Goal: Task Accomplishment & Management: Manage account settings

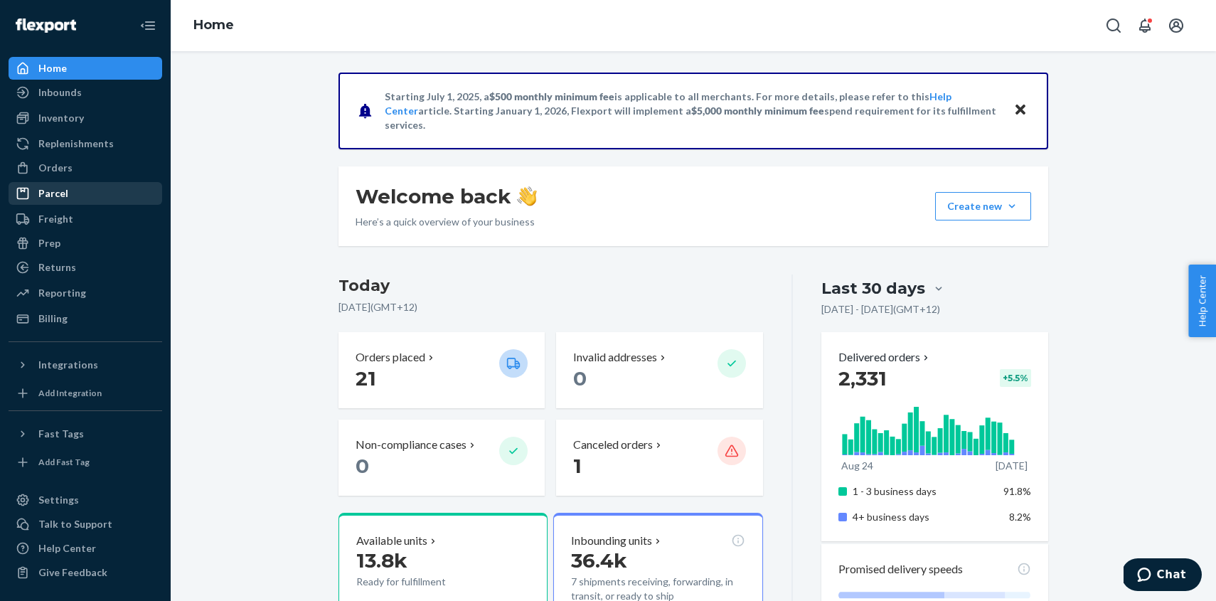
click at [65, 192] on div "Parcel" at bounding box center [53, 193] width 30 height 14
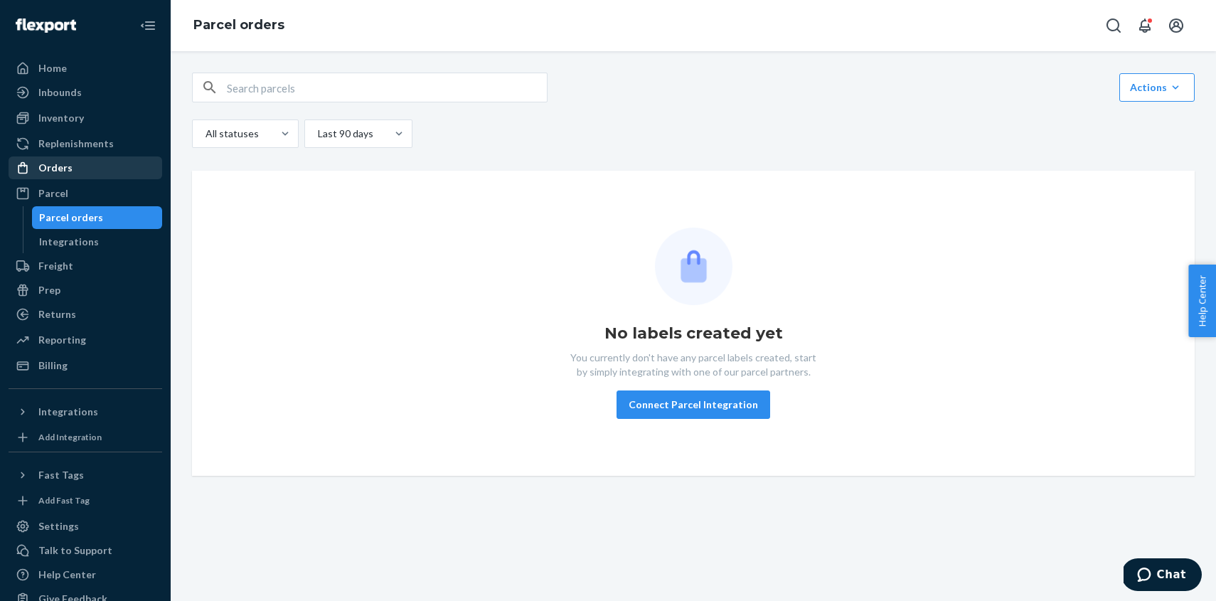
click at [88, 167] on div "Orders" at bounding box center [85, 168] width 151 height 20
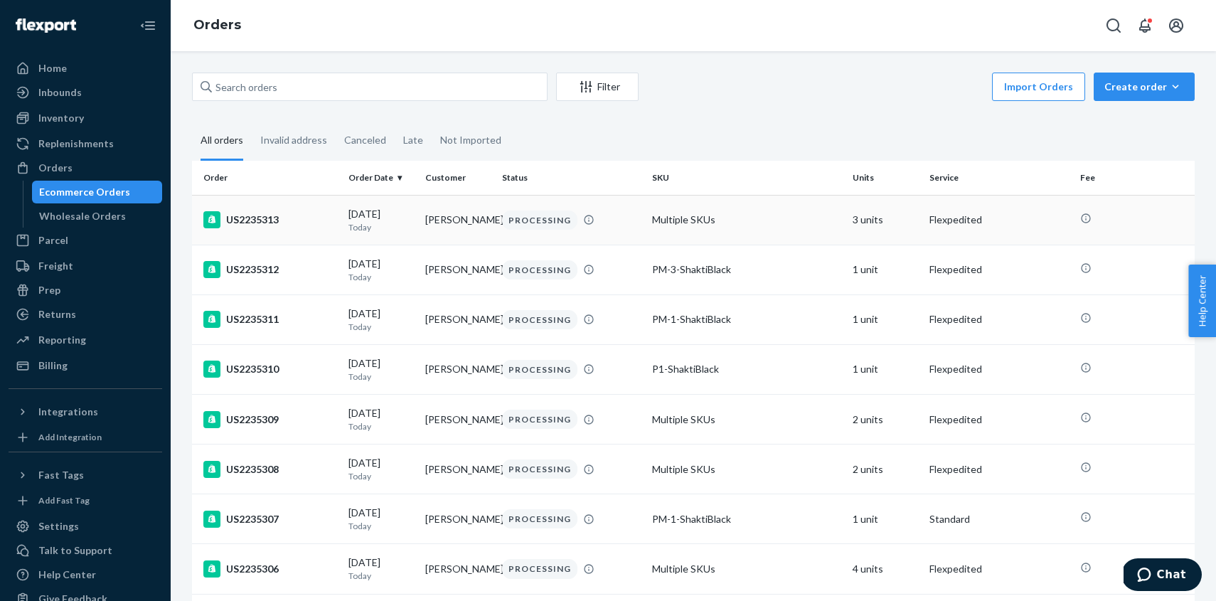
click at [279, 211] on td "US2235313" at bounding box center [267, 220] width 151 height 50
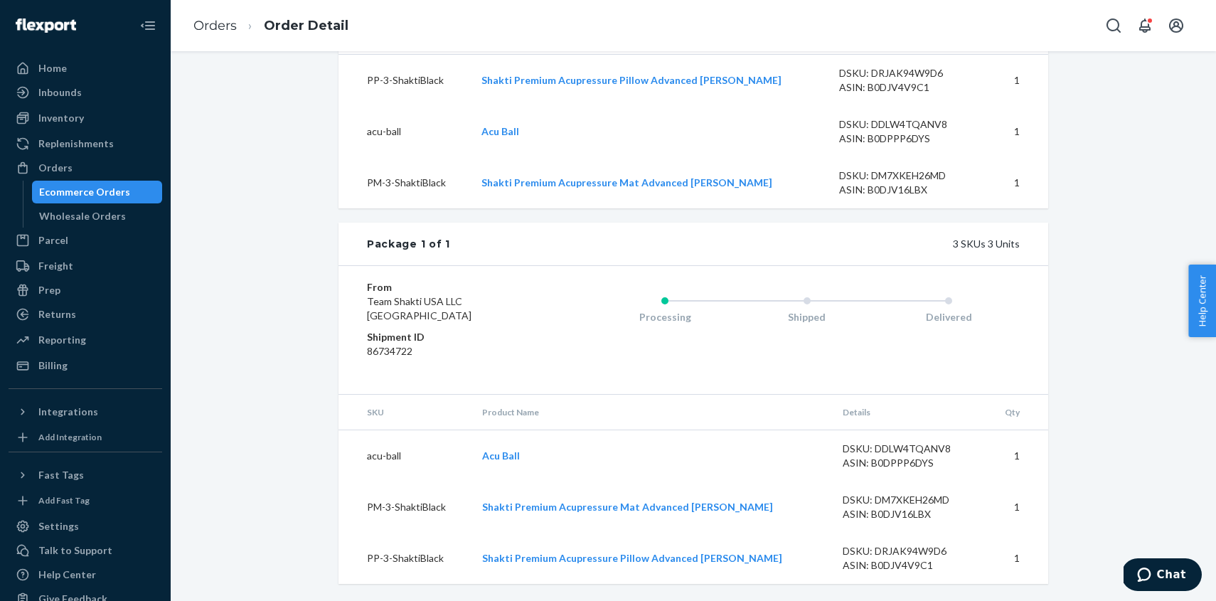
scroll to position [582, 0]
click at [54, 260] on div "Freight" at bounding box center [55, 266] width 35 height 14
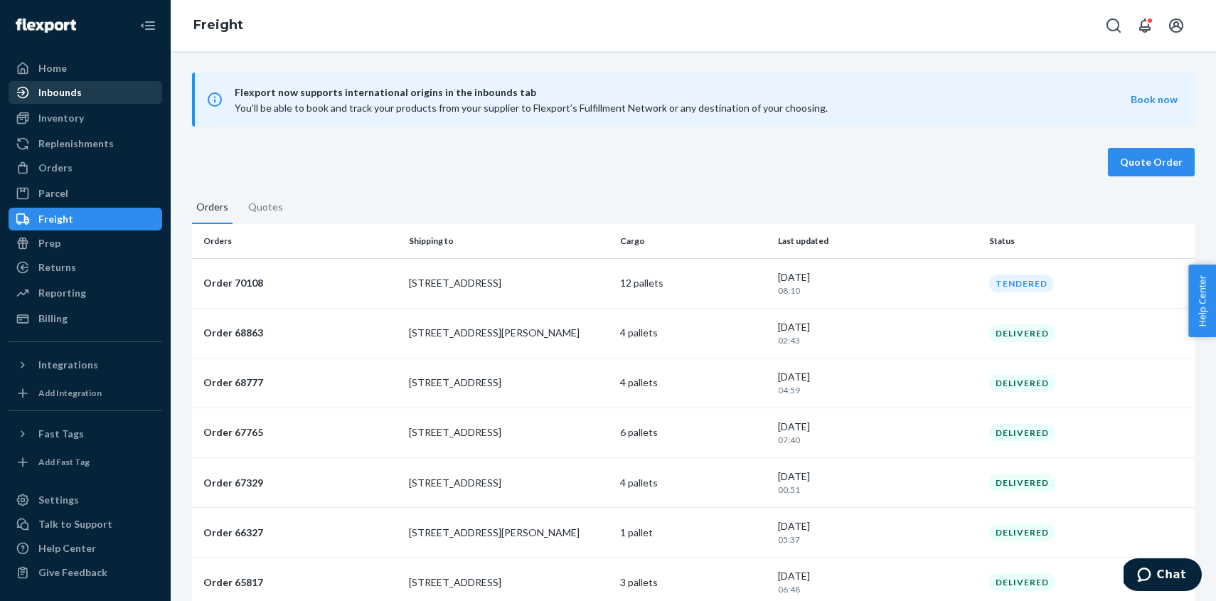
click at [58, 95] on div "Inbounds" at bounding box center [59, 92] width 43 height 14
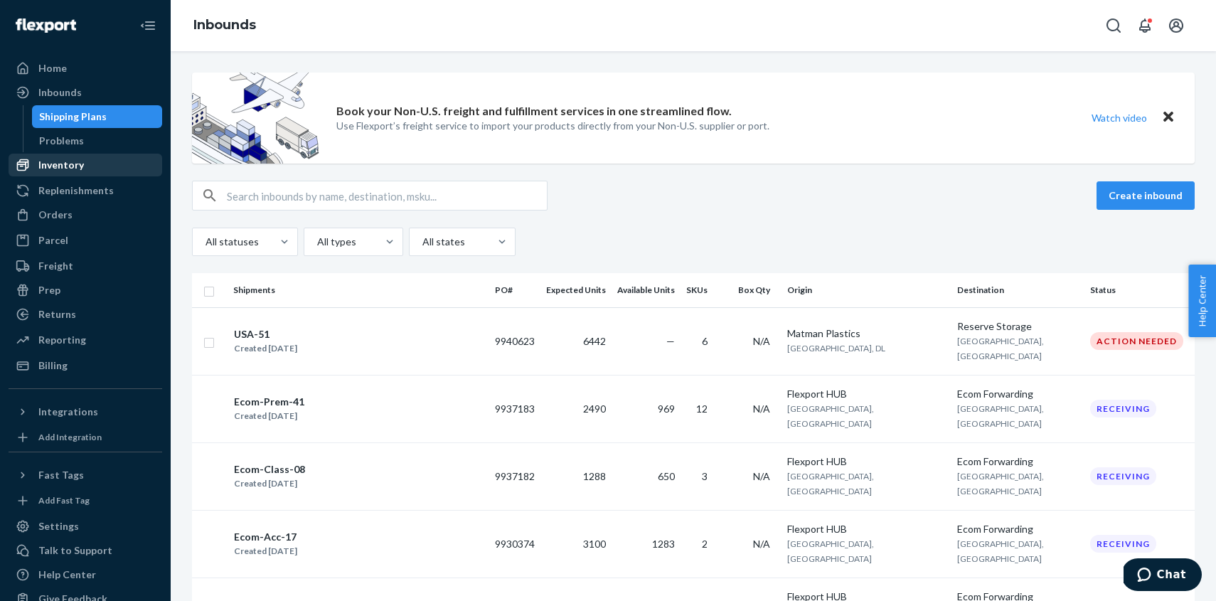
click at [63, 165] on div "Inventory" at bounding box center [61, 165] width 46 height 14
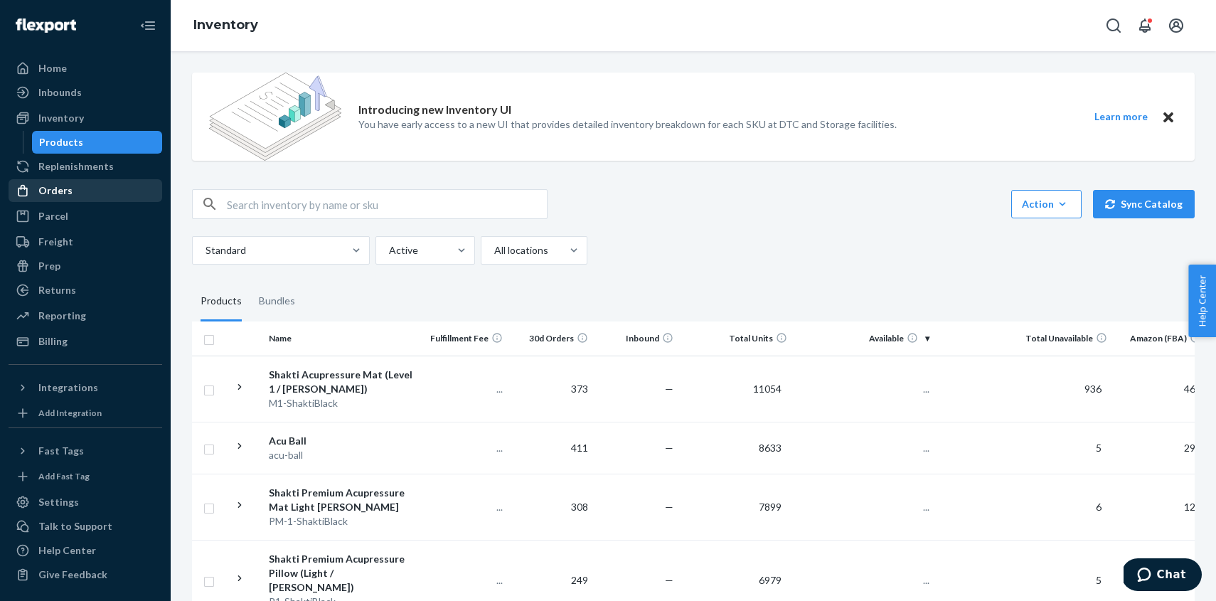
click at [59, 191] on div "Orders" at bounding box center [55, 190] width 34 height 14
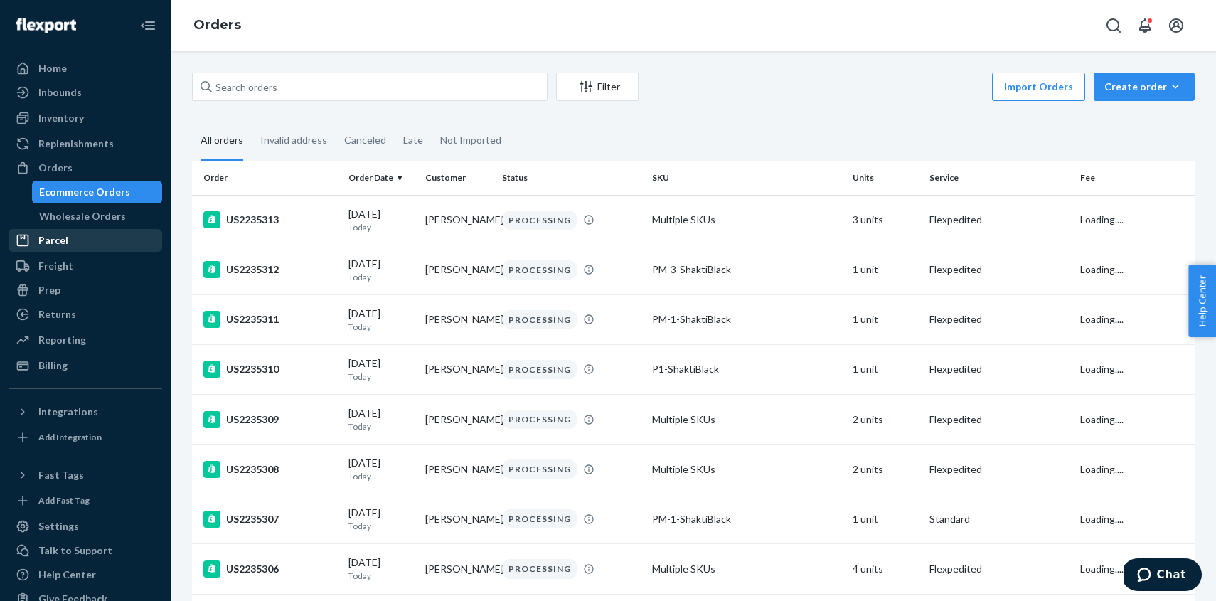
click at [55, 248] on div "Parcel" at bounding box center [85, 240] width 151 height 20
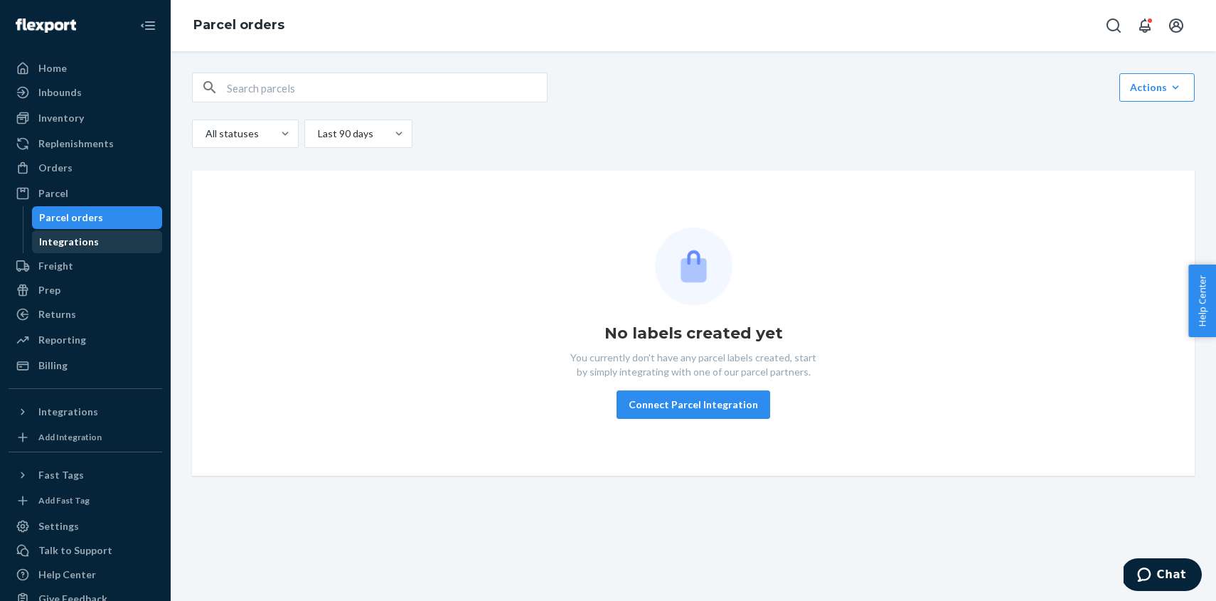
click at [90, 246] on div "Integrations" at bounding box center [69, 242] width 60 height 14
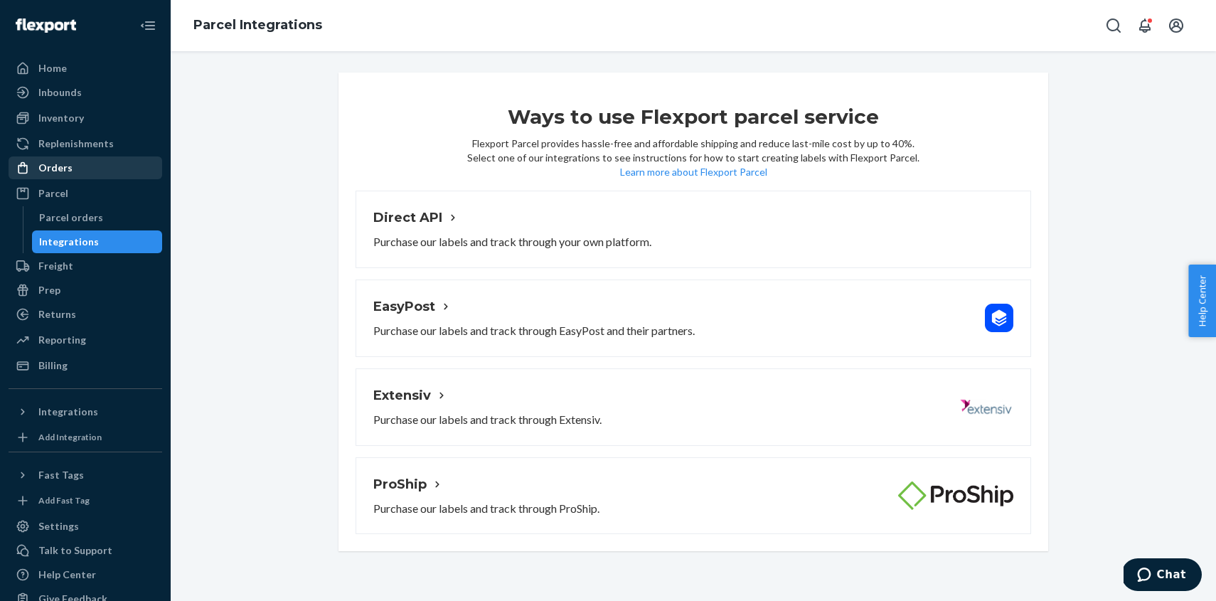
click at [62, 171] on div "Orders" at bounding box center [55, 168] width 34 height 14
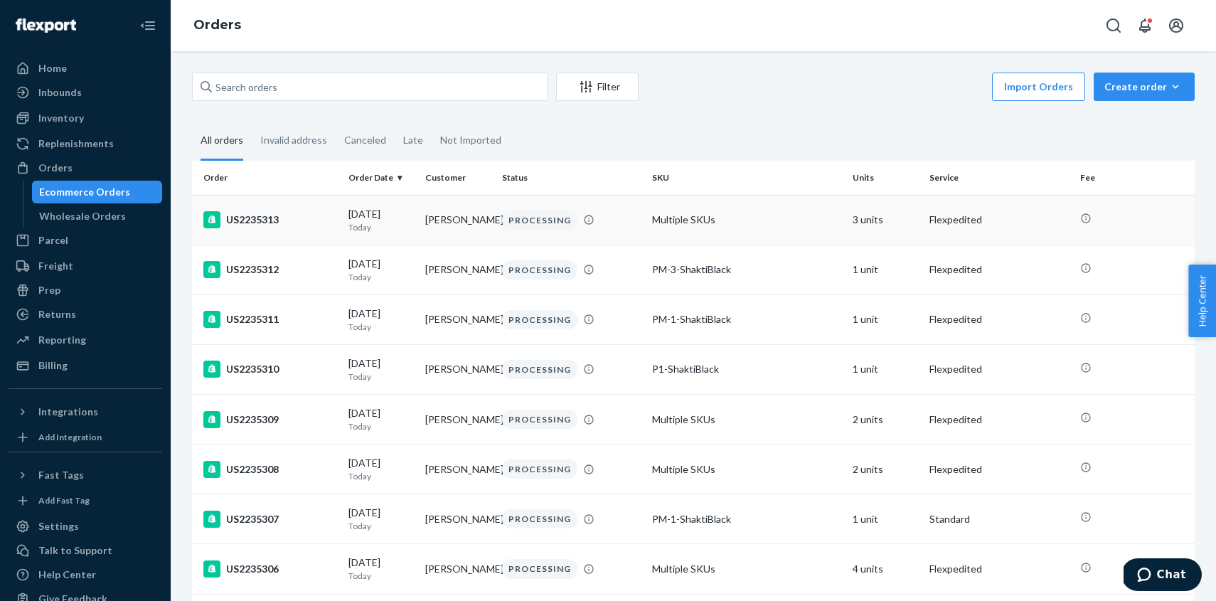
click at [257, 221] on div "US2235313" at bounding box center [270, 219] width 134 height 17
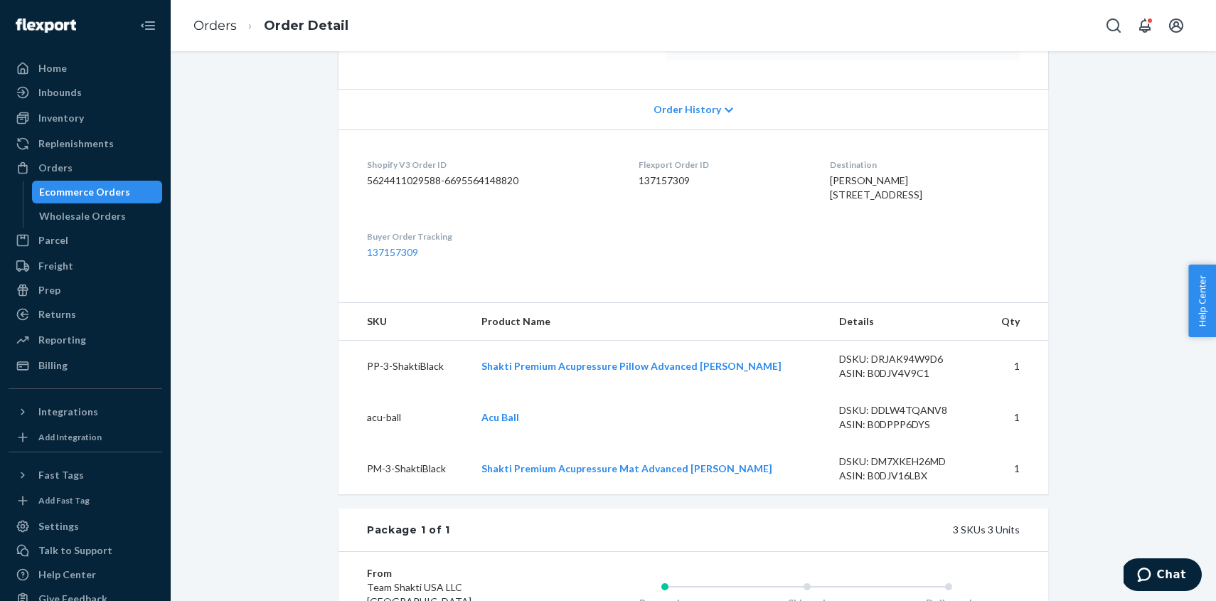
scroll to position [216, 0]
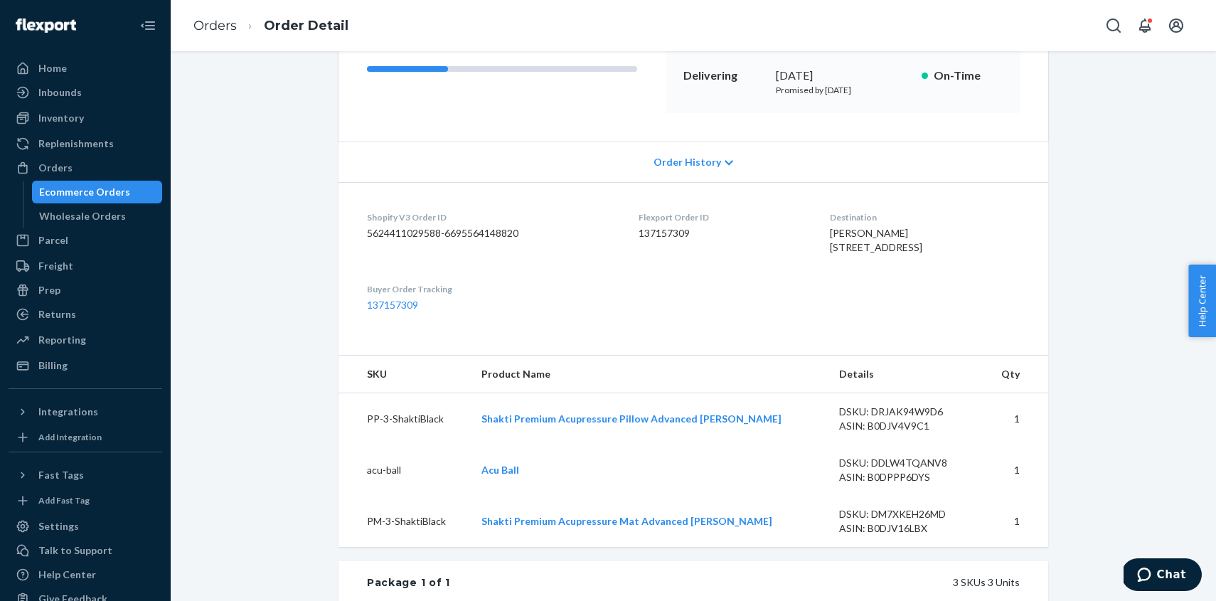
click at [396, 341] on dl "Shopify V3 Order ID 5624411029588-6695564148820 Flexport Order ID 137157309 Des…" at bounding box center [694, 261] width 710 height 159
click at [407, 311] on link "137157309" at bounding box center [392, 305] width 51 height 12
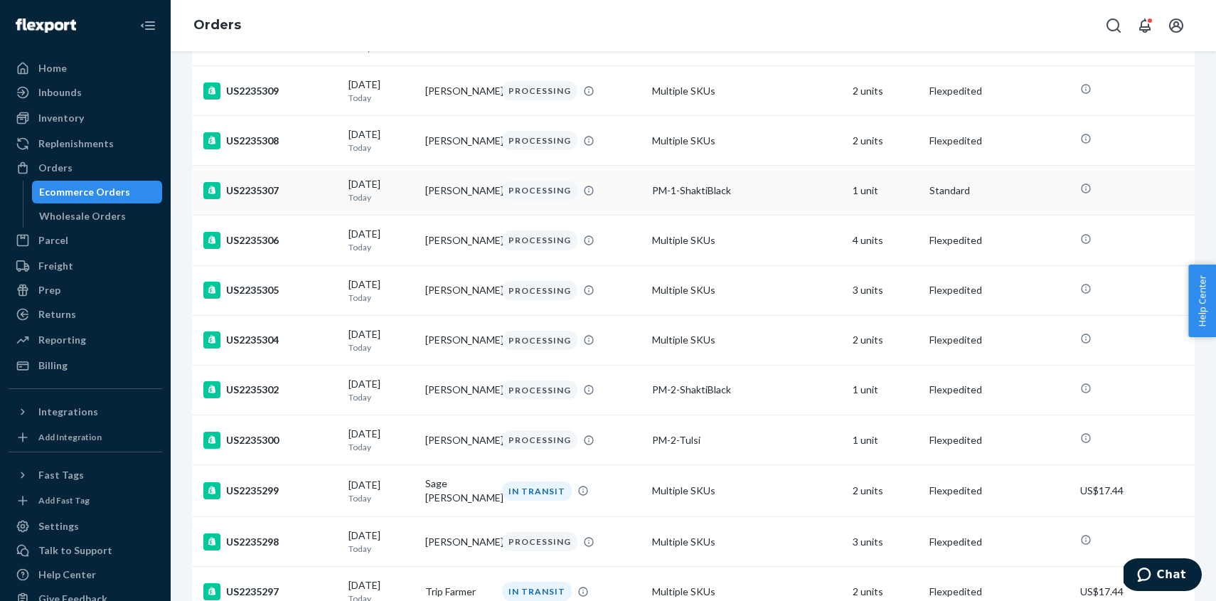
scroll to position [350, 0]
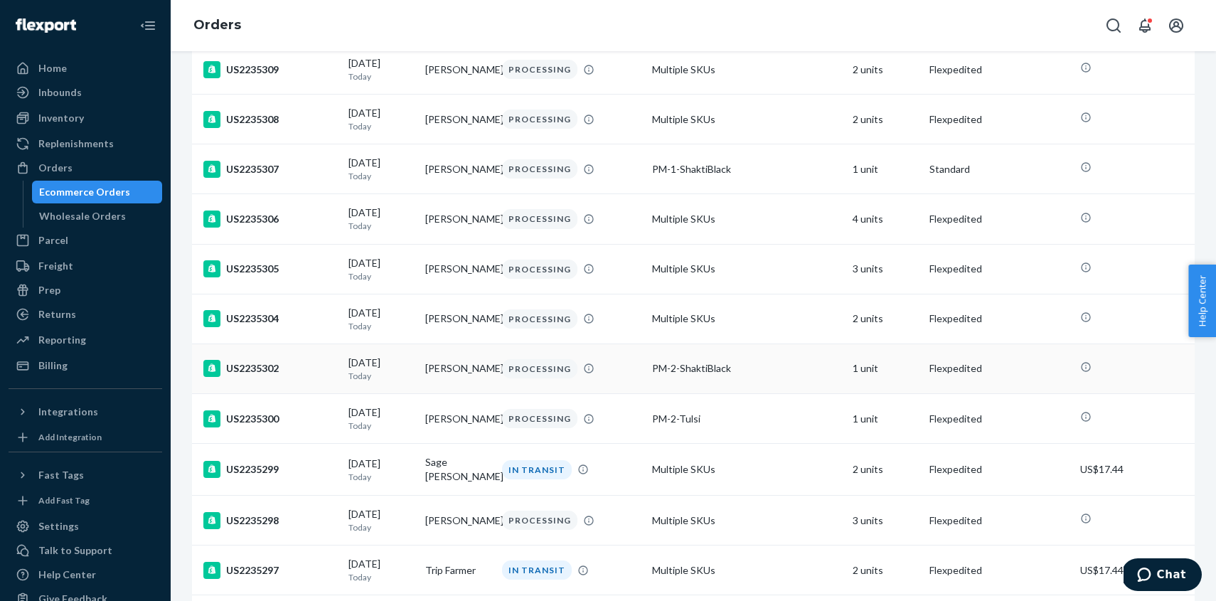
click at [262, 377] on div "US2235302" at bounding box center [270, 368] width 134 height 17
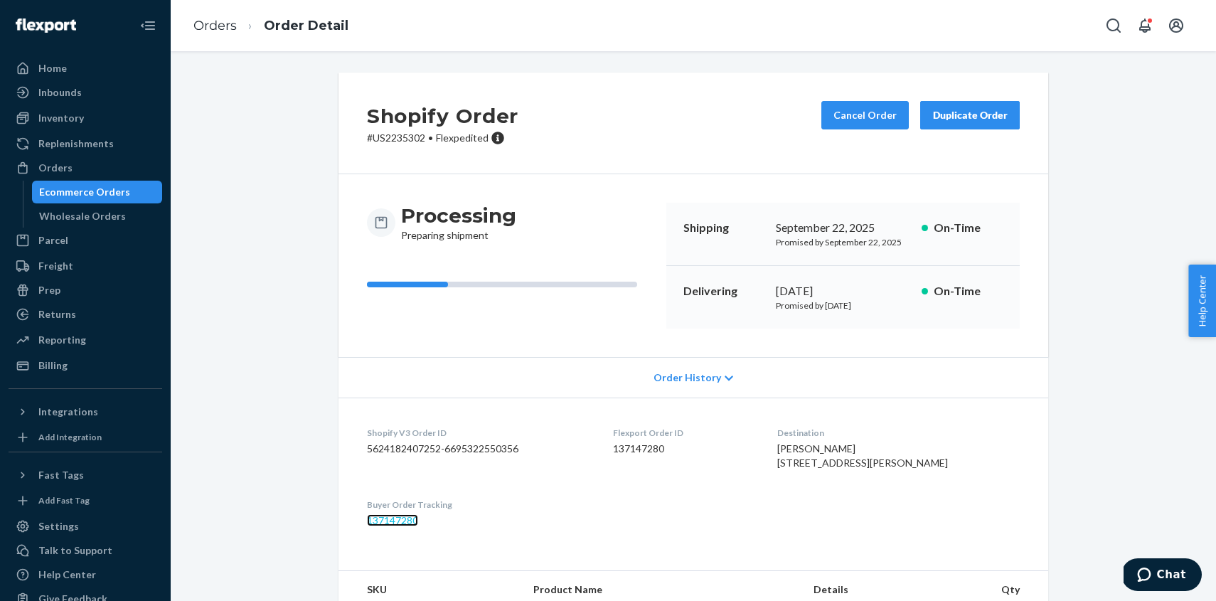
click at [397, 526] on link "137147280" at bounding box center [392, 520] width 51 height 12
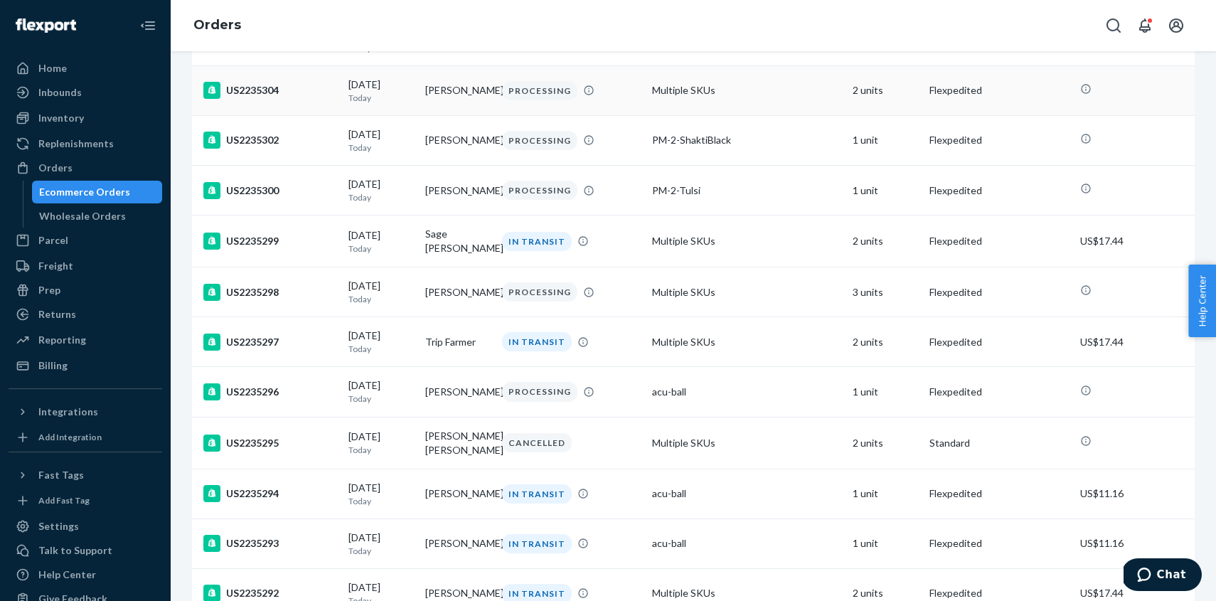
scroll to position [649, 0]
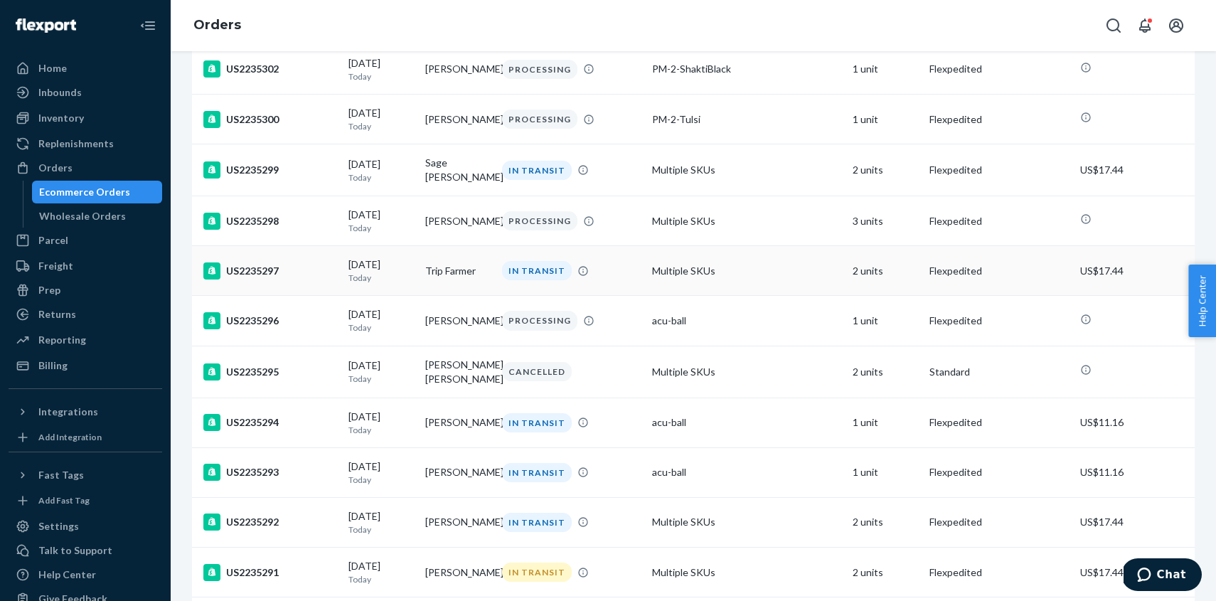
click at [249, 280] on div "US2235297" at bounding box center [270, 270] width 134 height 17
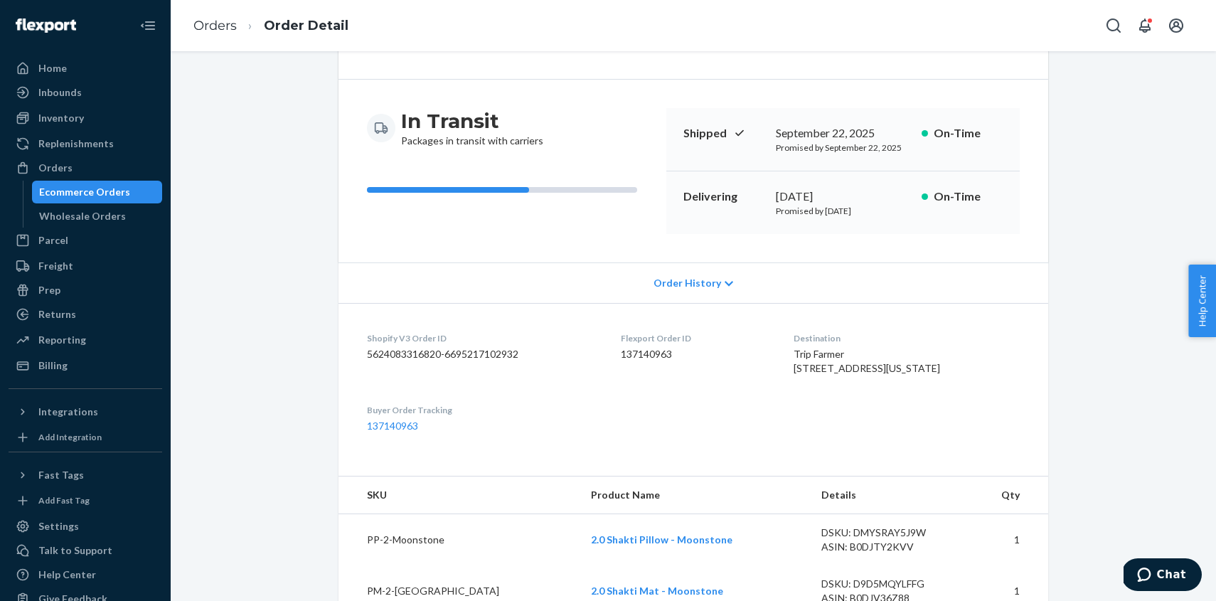
scroll to position [96, 0]
click at [392, 430] on link "137140963" at bounding box center [392, 424] width 51 height 12
click at [77, 191] on div "Ecommerce Orders" at bounding box center [84, 192] width 91 height 14
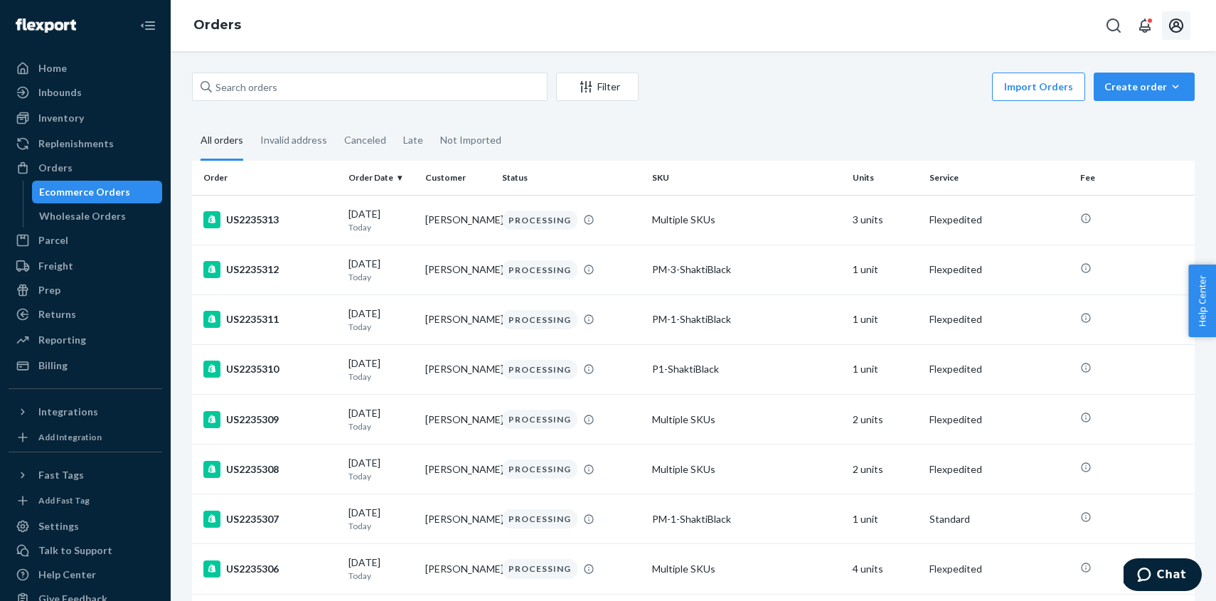
click at [1176, 26] on icon "Open account menu" at bounding box center [1176, 25] width 14 height 14
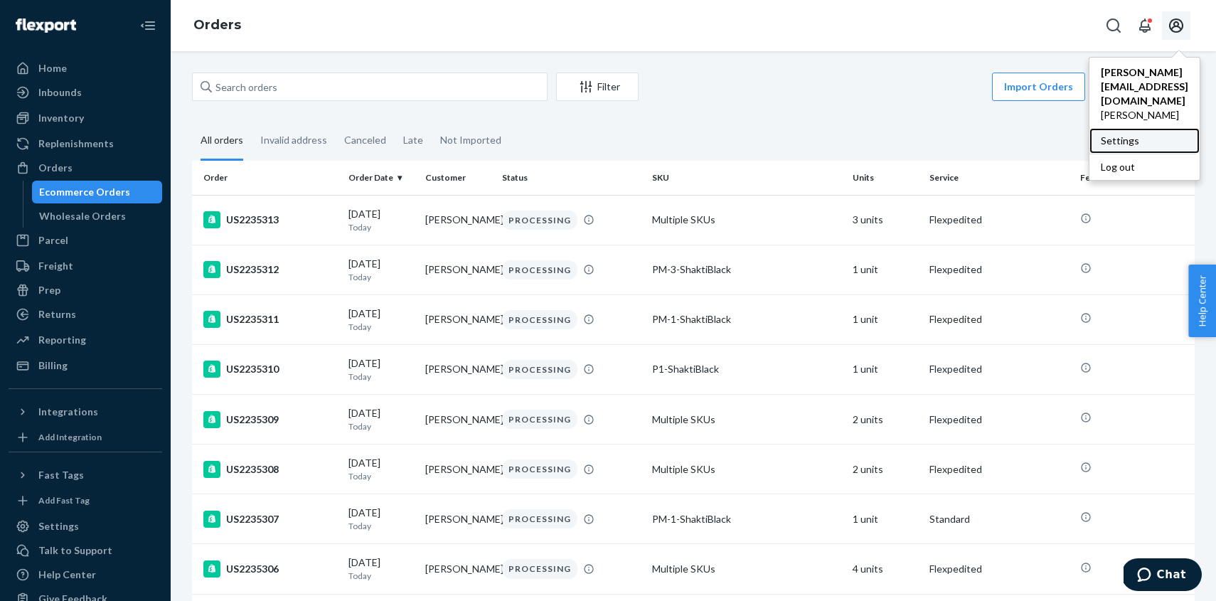
click at [1118, 128] on div "Settings" at bounding box center [1145, 141] width 110 height 26
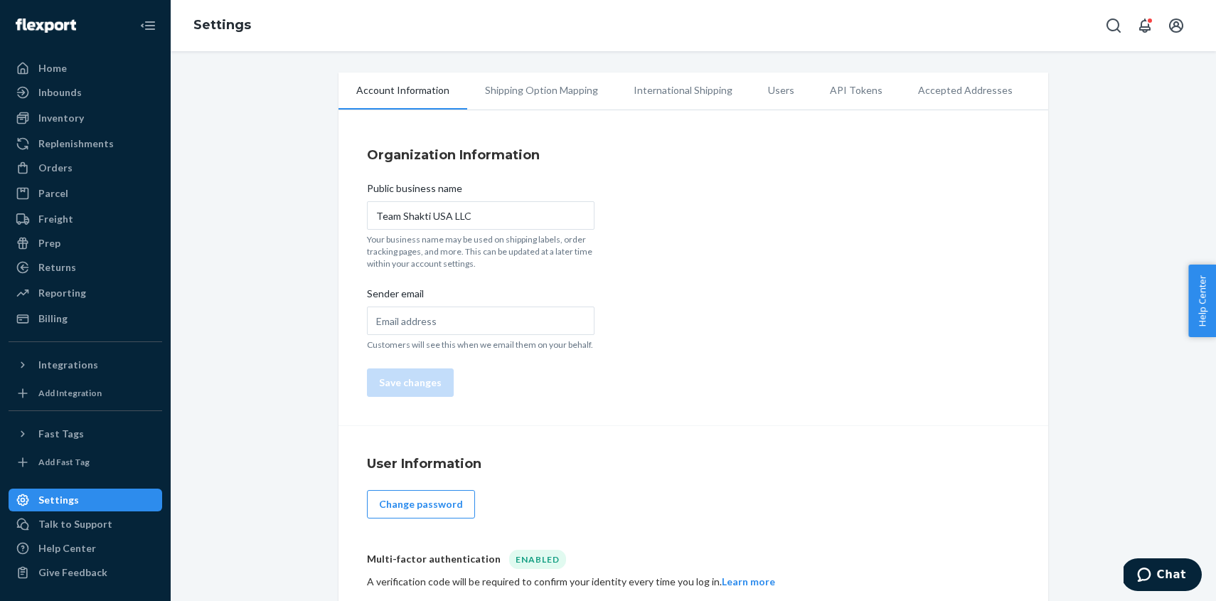
click at [573, 85] on li "Shipping Option Mapping" at bounding box center [541, 91] width 149 height 36
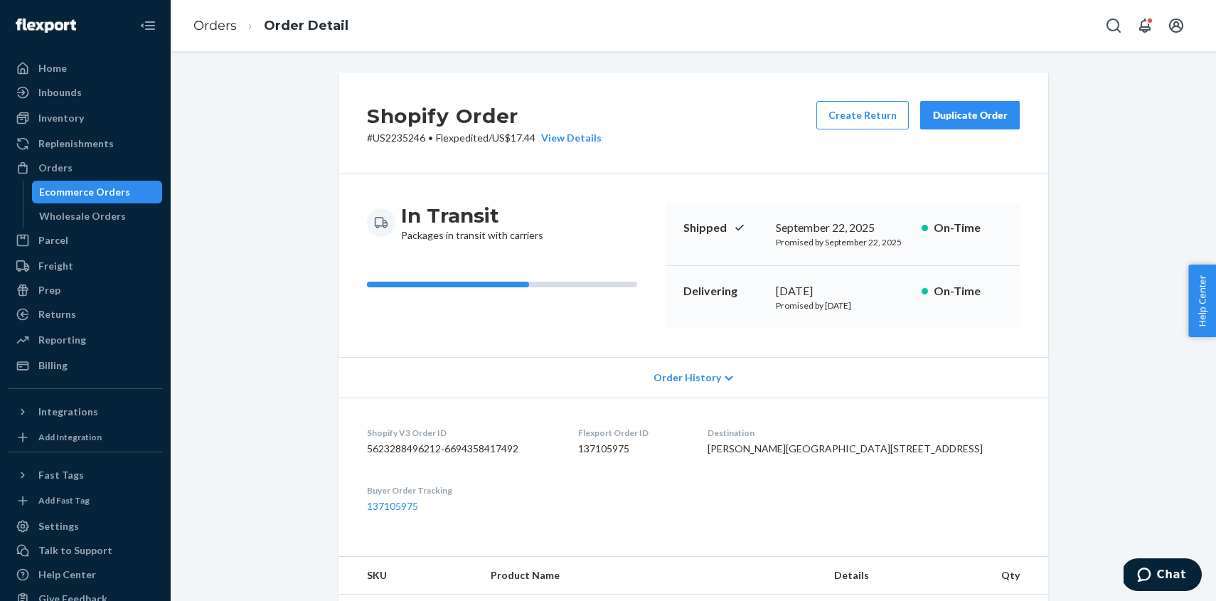
click at [405, 496] on dt "Buyer Order Tracking" at bounding box center [461, 490] width 188 height 12
click at [404, 512] on link "137105975" at bounding box center [392, 506] width 51 height 12
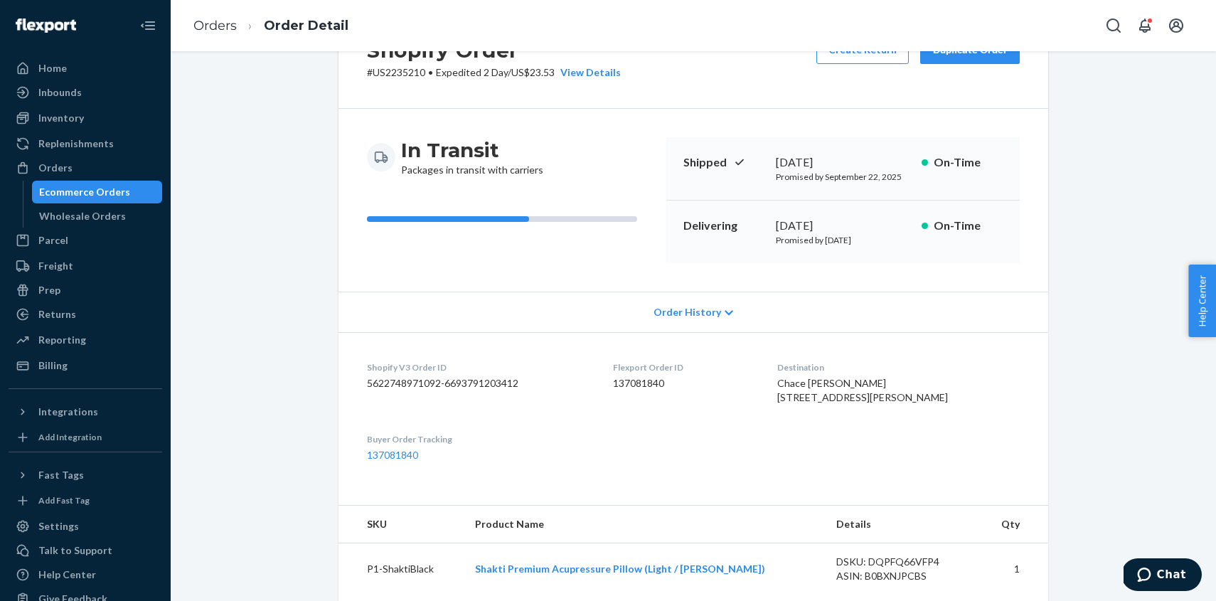
scroll to position [67, 0]
click at [373, 459] on link "137081840" at bounding box center [392, 453] width 51 height 12
click at [1173, 26] on icon "Open account menu" at bounding box center [1176, 25] width 17 height 17
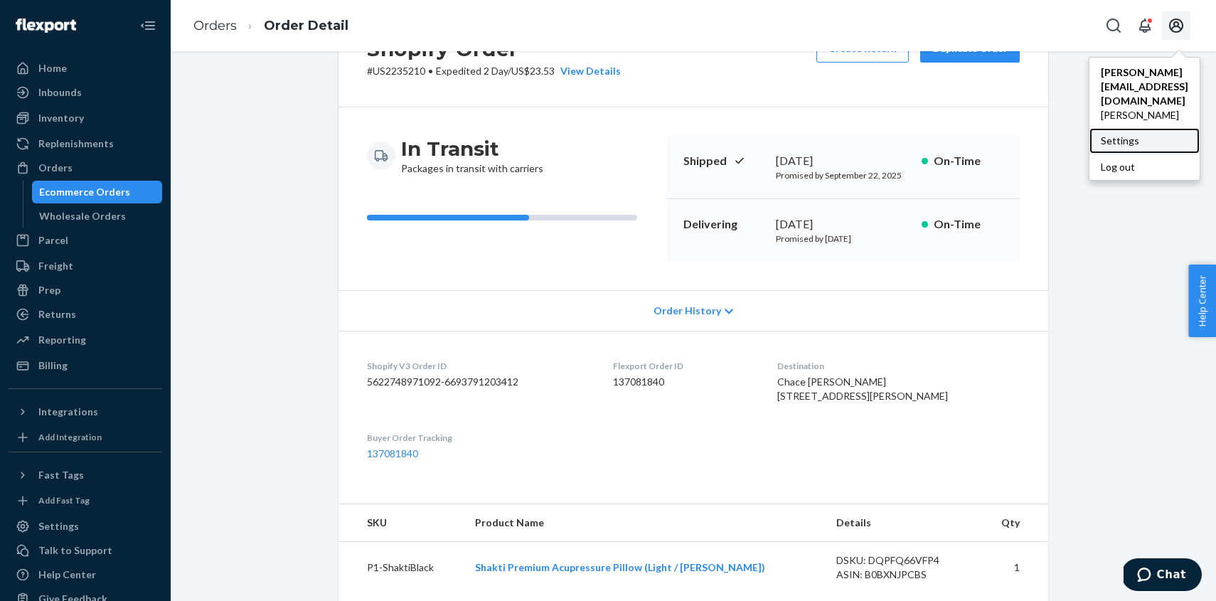
click at [1121, 128] on div "Settings" at bounding box center [1145, 141] width 110 height 26
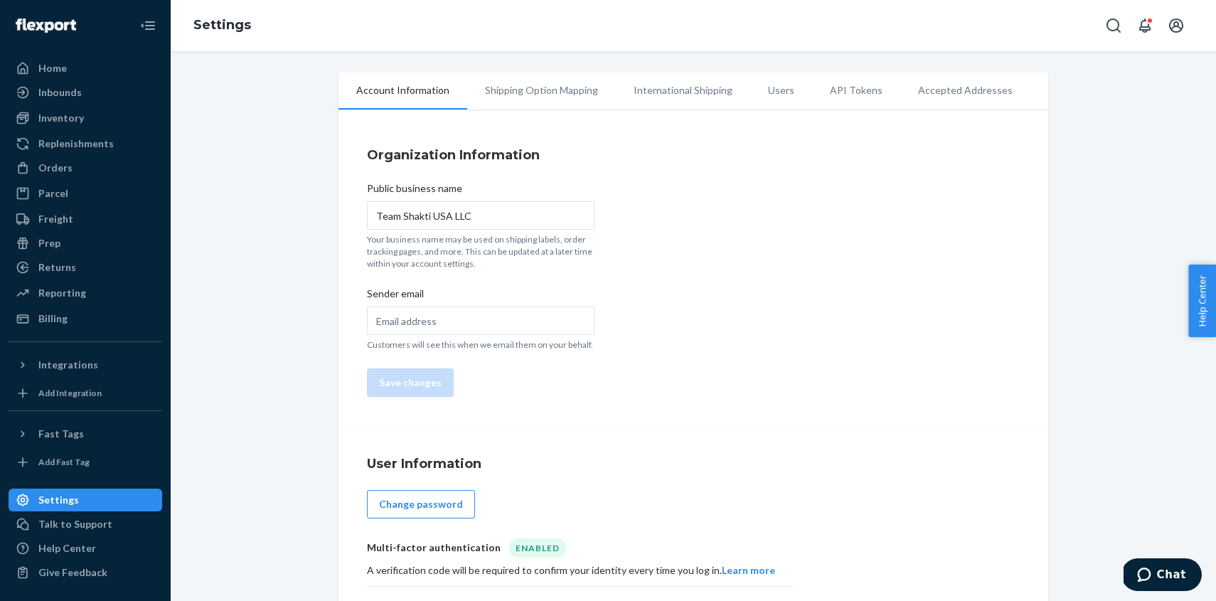
click at [550, 91] on li "Shipping Option Mapping" at bounding box center [541, 91] width 149 height 36
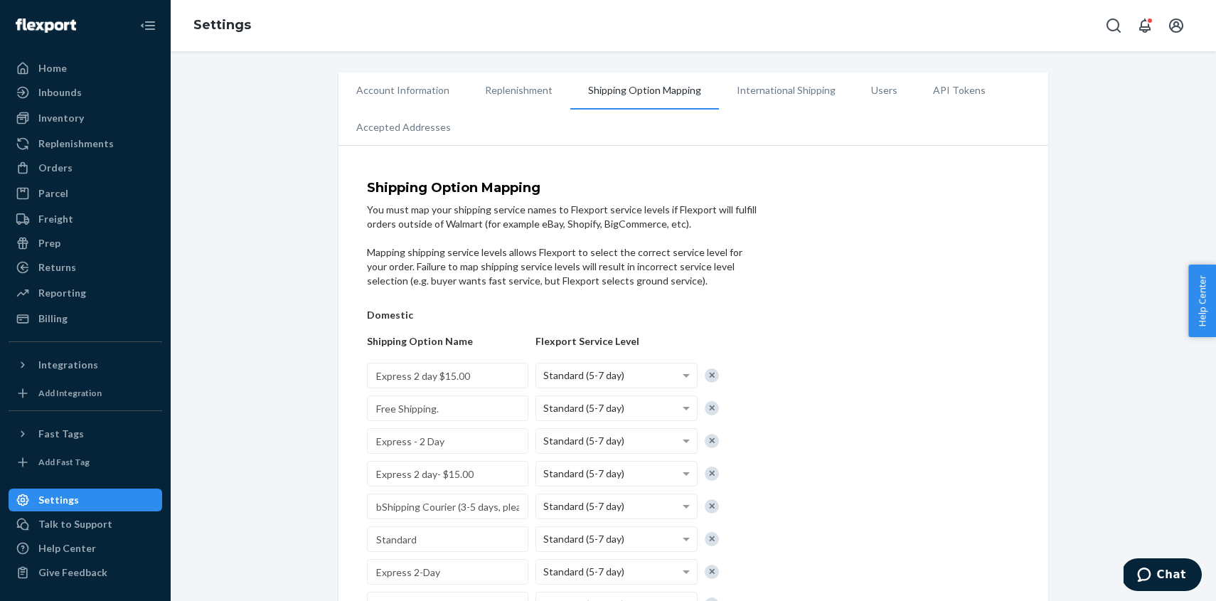
click at [778, 84] on li "International Shipping" at bounding box center [786, 91] width 134 height 36
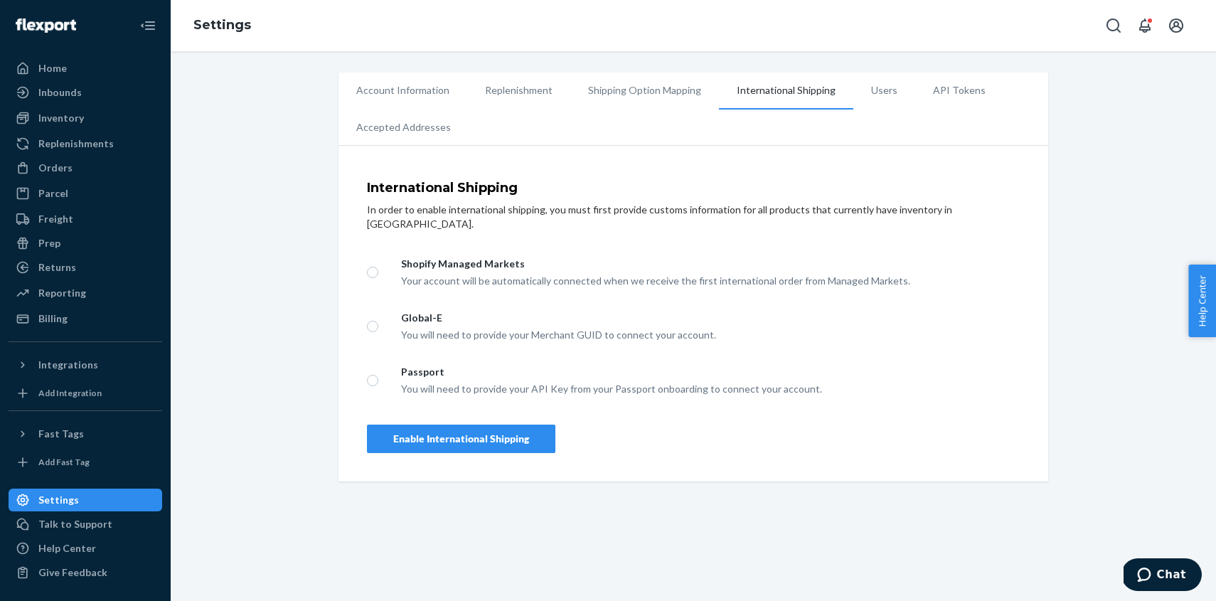
click at [866, 99] on li "Users" at bounding box center [884, 91] width 62 height 36
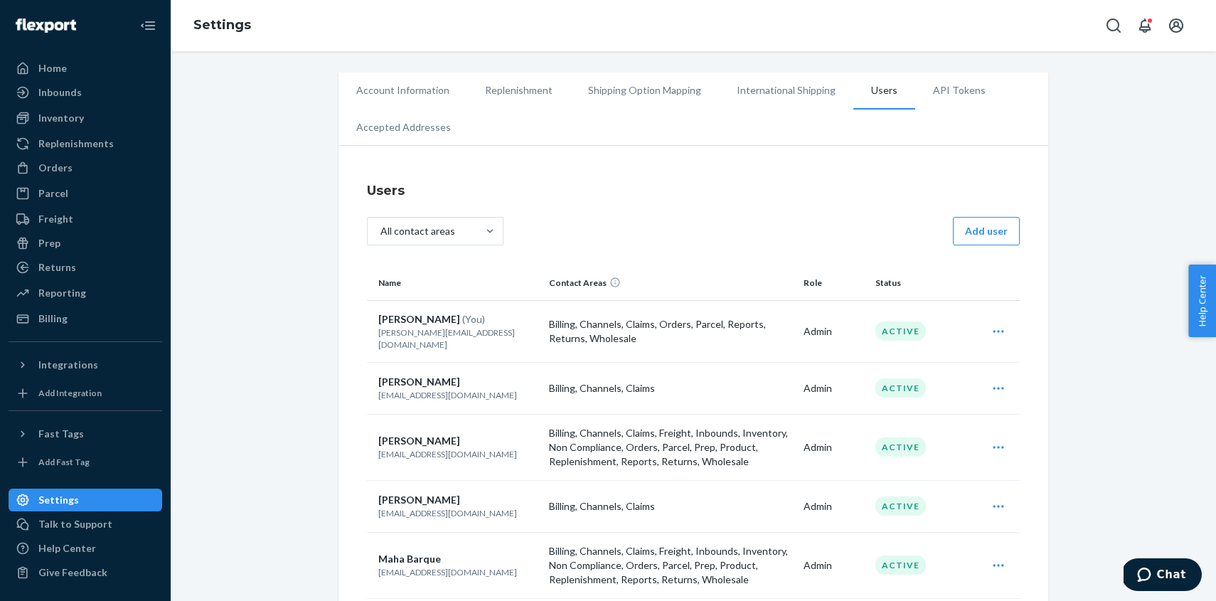
click at [932, 98] on li "API Tokens" at bounding box center [959, 91] width 88 height 36
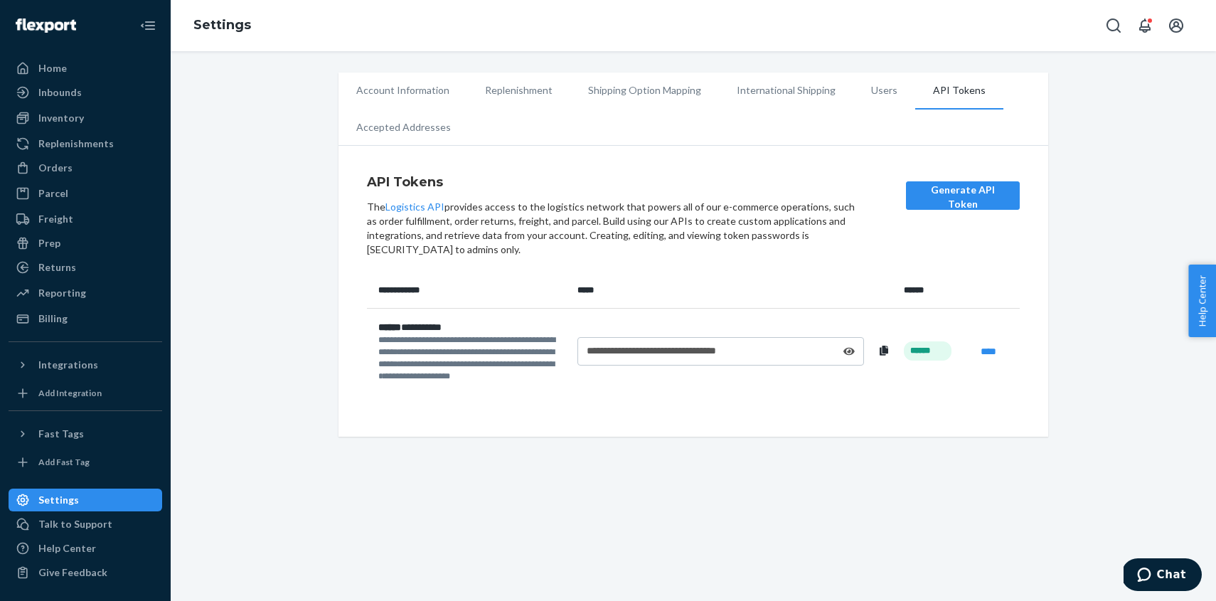
click at [390, 131] on li "Accepted Addresses" at bounding box center [404, 128] width 130 height 36
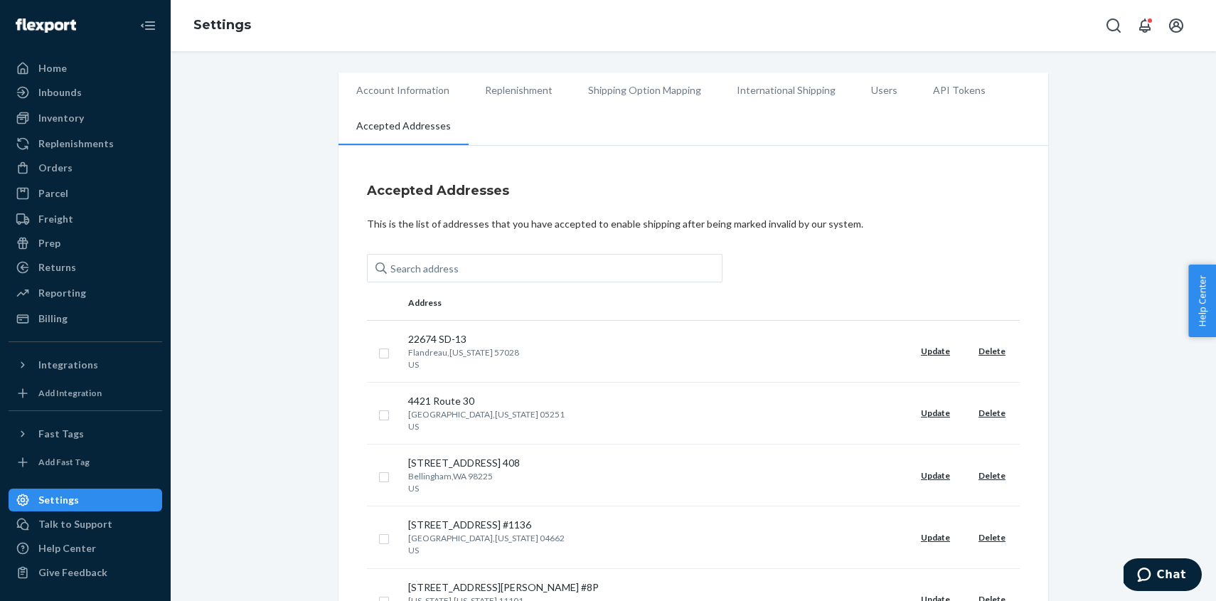
scroll to position [285, 0]
